Goal: Information Seeking & Learning: Learn about a topic

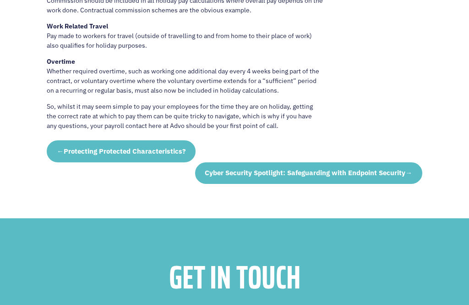
scroll to position [889, 0]
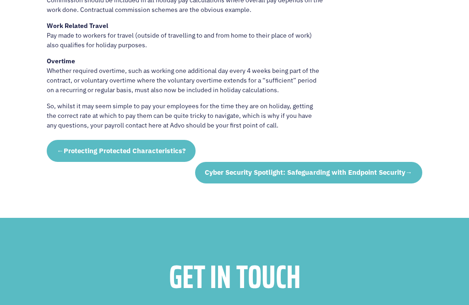
click at [324, 172] on span "Cyber Security Spotlight: Safeguarding with Endpoint Security" at bounding box center [305, 172] width 201 height 9
click at [268, 168] on span "Cyber Security Spotlight: Safeguarding with Endpoint Security" at bounding box center [305, 172] width 201 height 9
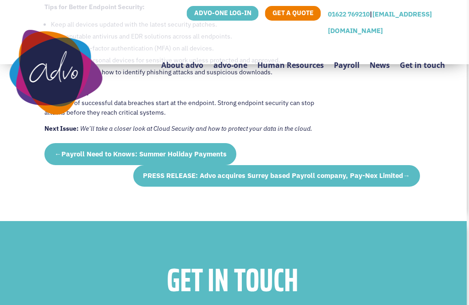
scroll to position [732, 2]
click at [137, 157] on span "Payroll Need to Knows: Summer Holiday Payments" at bounding box center [143, 153] width 165 height 9
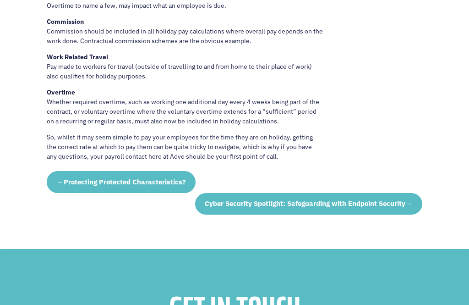
scroll to position [858, 0]
click at [150, 183] on span "Protecting Protected Characteristics?" at bounding box center [125, 181] width 122 height 9
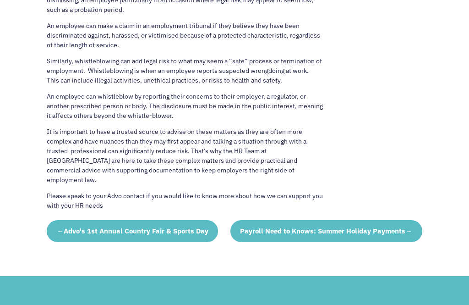
scroll to position [922, 0]
click at [169, 226] on span "Advo's 1st Annual Country Fair & Sports Day" at bounding box center [136, 230] width 145 height 9
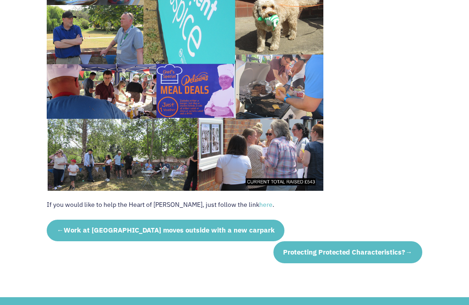
scroll to position [1262, 0]
click at [177, 222] on link "← Work at Cobdown moves outside with a new carpark" at bounding box center [166, 230] width 238 height 22
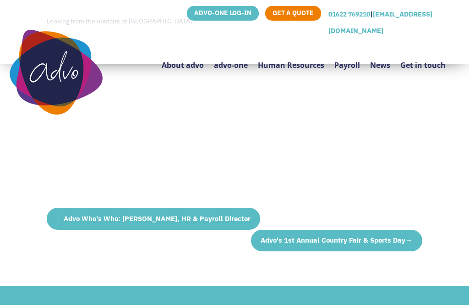
scroll to position [1486, 0]
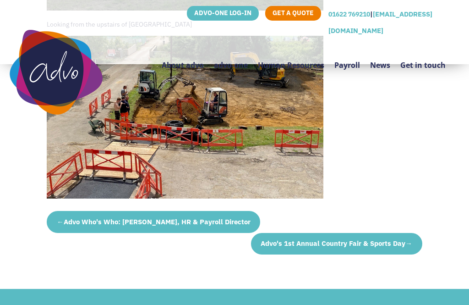
click at [181, 211] on link "← Advo Who's Who: Alison Gill, HR & Payroll Director" at bounding box center [154, 222] width 214 height 22
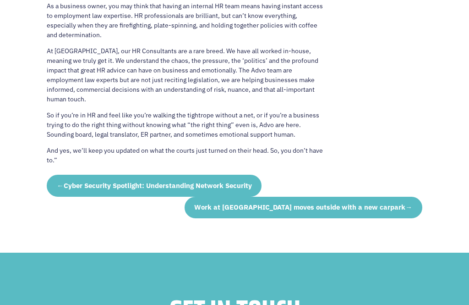
scroll to position [825, 0]
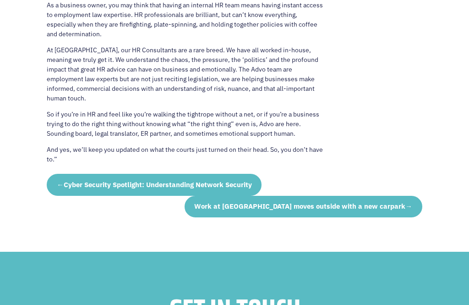
click at [176, 181] on span "Cyber Security Spotlight: Understanding Network Security" at bounding box center [158, 185] width 188 height 9
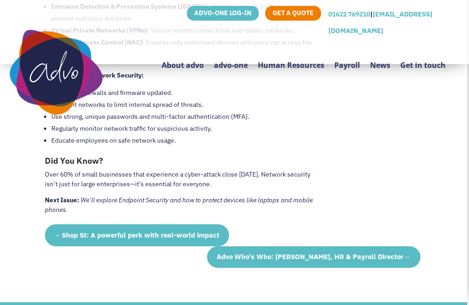
scroll to position [672, 2]
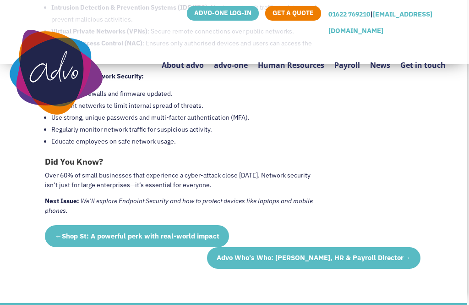
click at [178, 235] on span "Shop St: A powerful perk with real-world impact" at bounding box center [141, 235] width 158 height 9
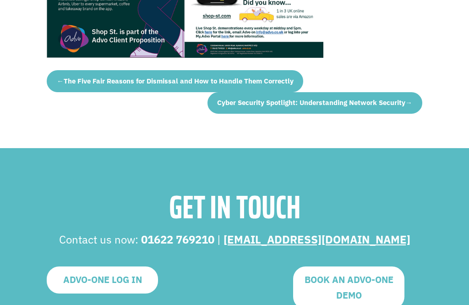
scroll to position [1307, 0]
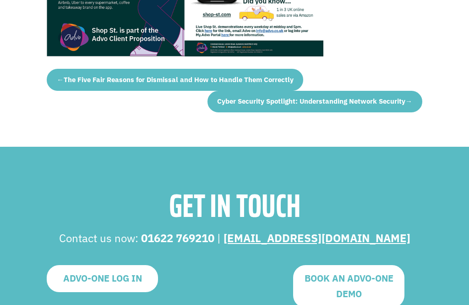
click at [192, 78] on span "The Five Fair Reasons for Dismissal and How to Handle Them Correctly" at bounding box center [179, 80] width 230 height 9
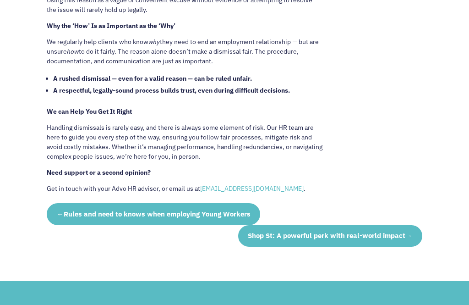
scroll to position [1283, 0]
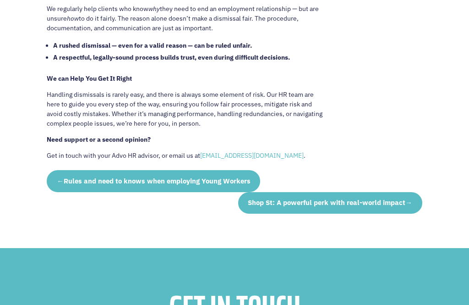
click at [201, 178] on span "Rules and need to knows when employing Young Workers" at bounding box center [157, 180] width 187 height 9
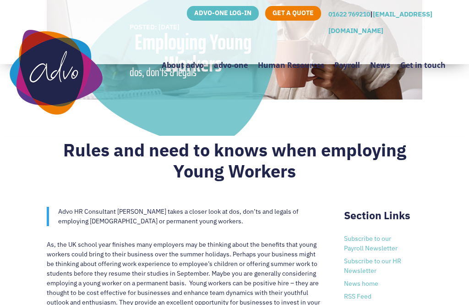
scroll to position [306, 0]
